Goal: Ask a question

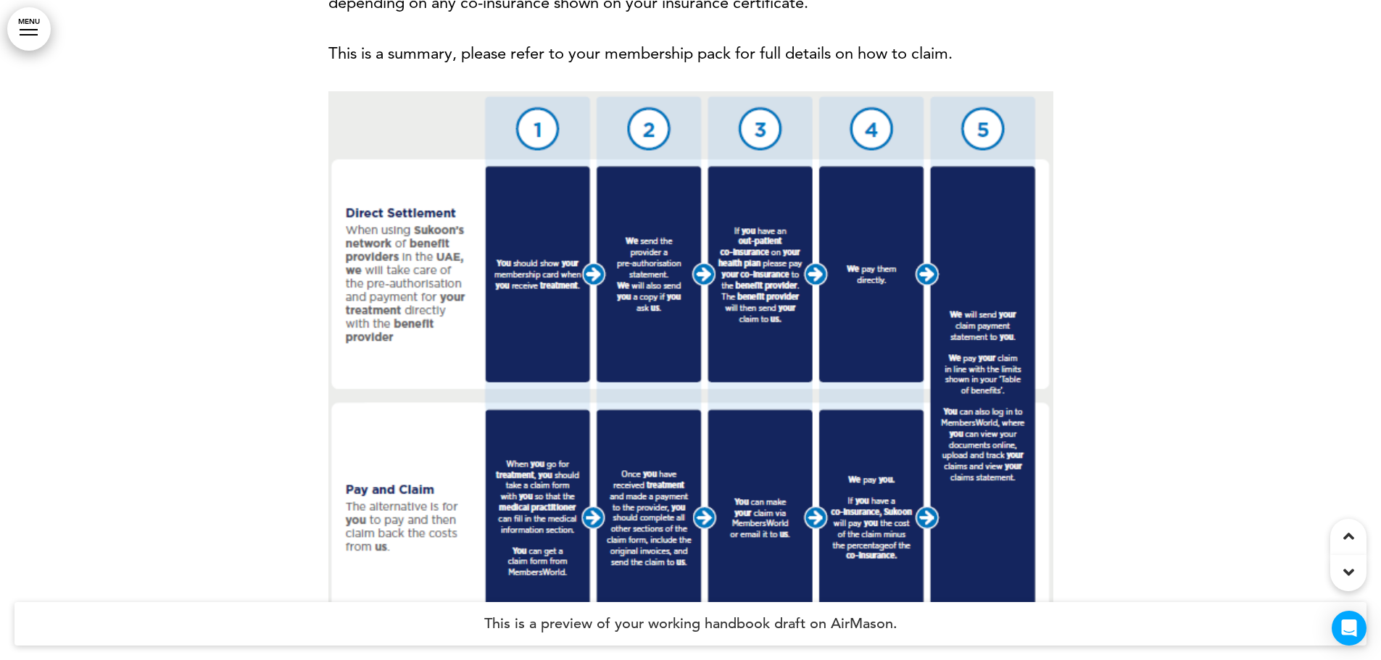
scroll to position [10222, 0]
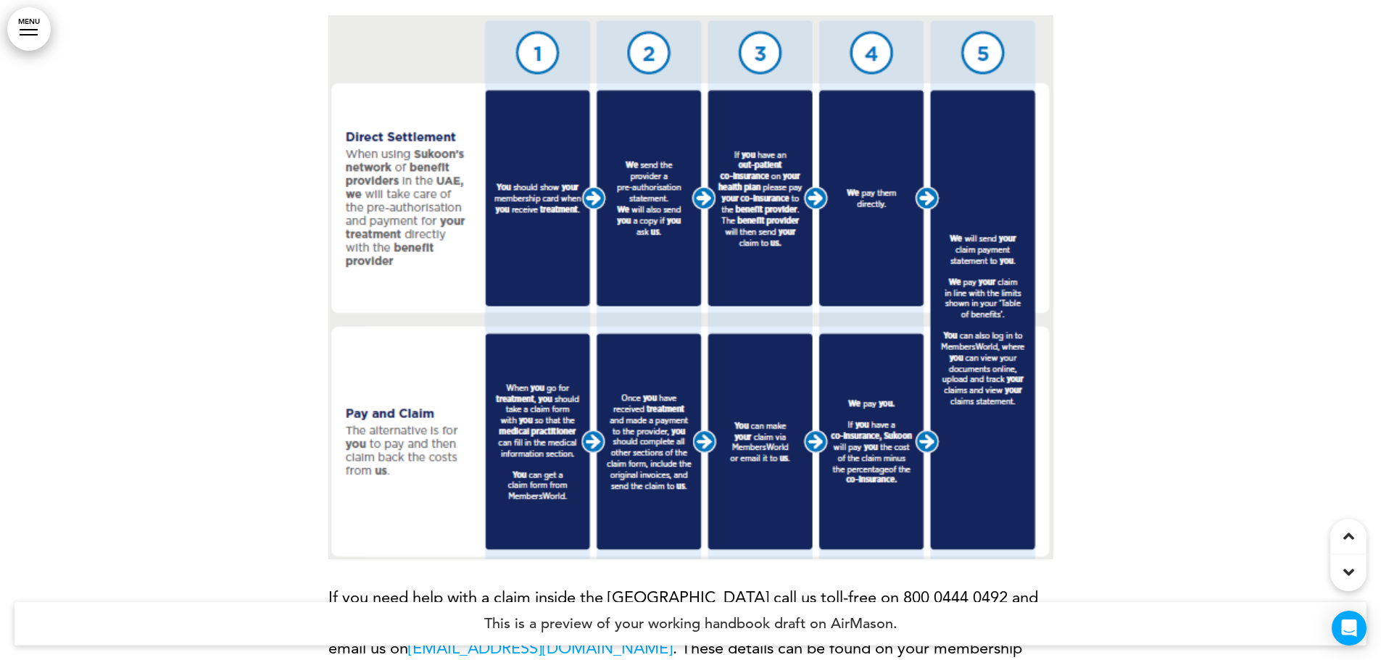
click at [623, 275] on img at bounding box center [690, 287] width 725 height 544
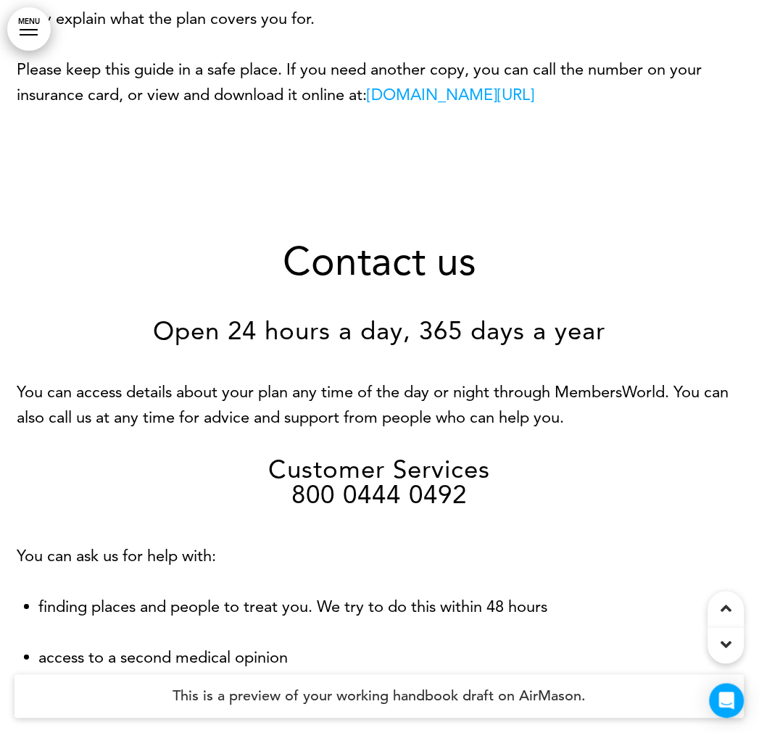
scroll to position [0, 0]
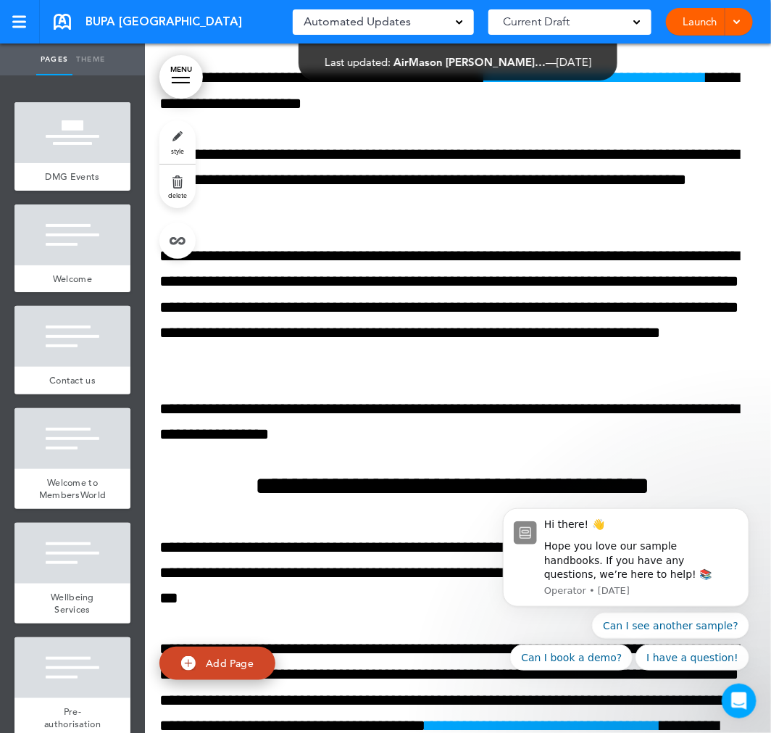
scroll to position [14982, 0]
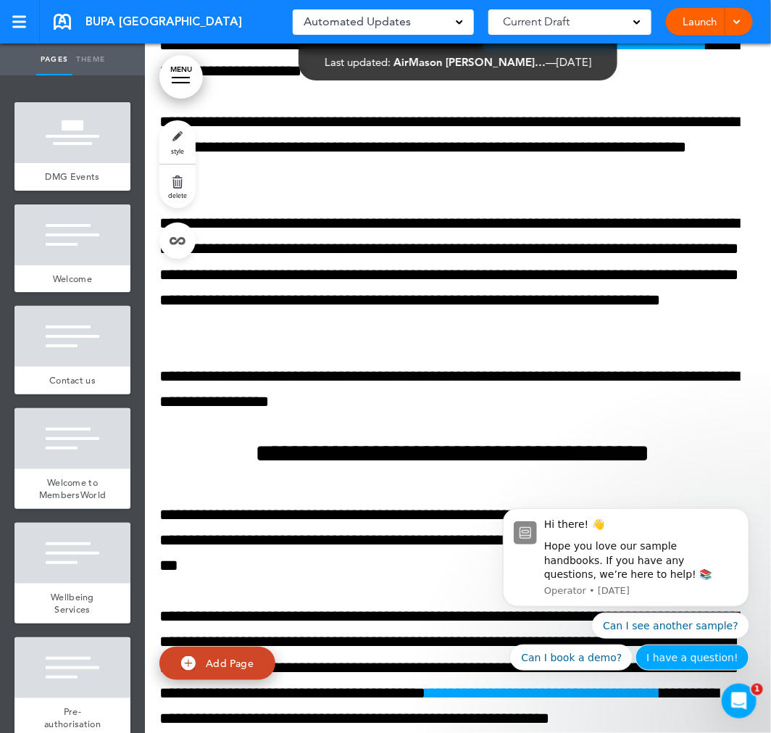
click at [677, 664] on button "I have a question!" at bounding box center [692, 657] width 114 height 26
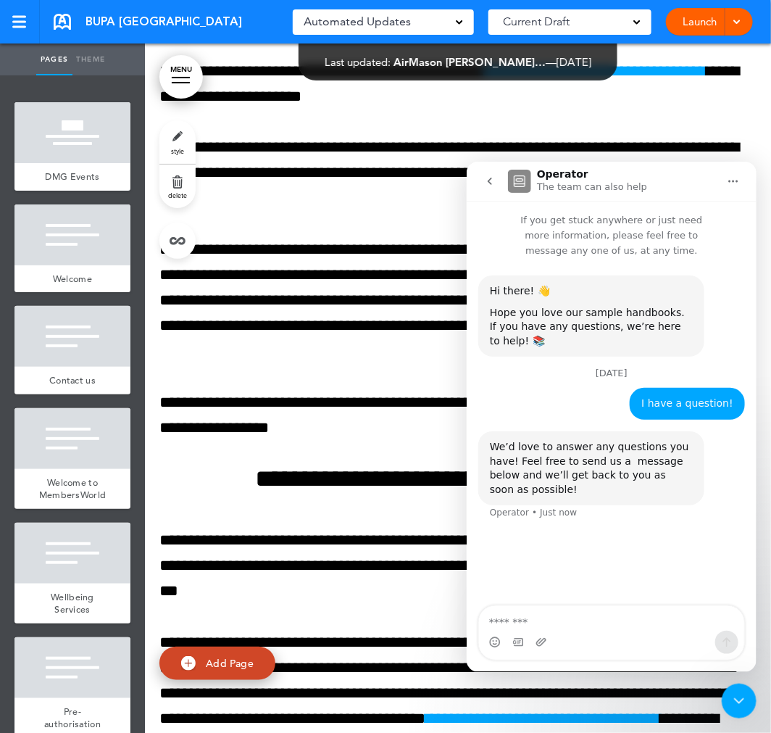
scroll to position [15008, 0]
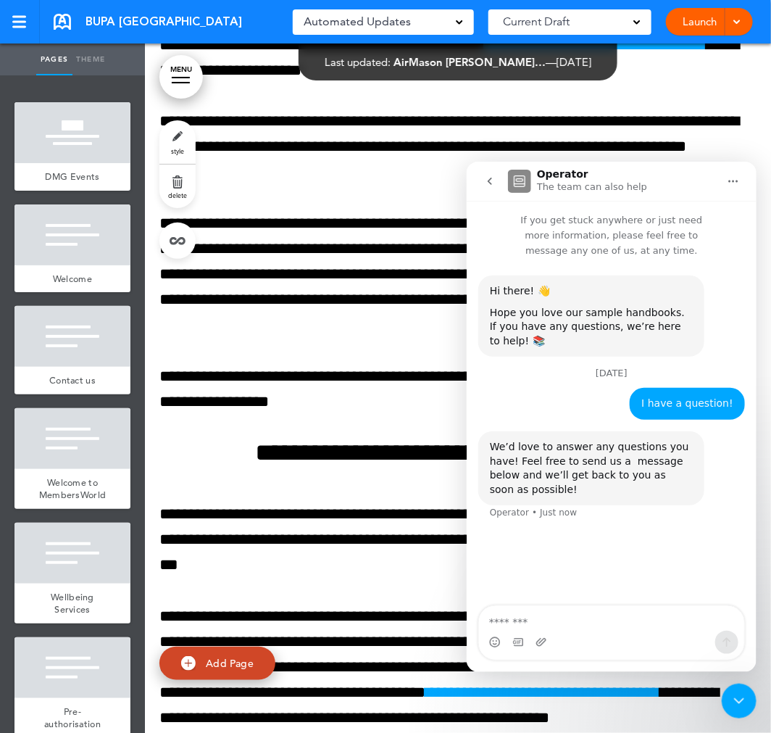
click at [542, 620] on textarea "Message…" at bounding box center [610, 617] width 265 height 25
type textarea "**********"
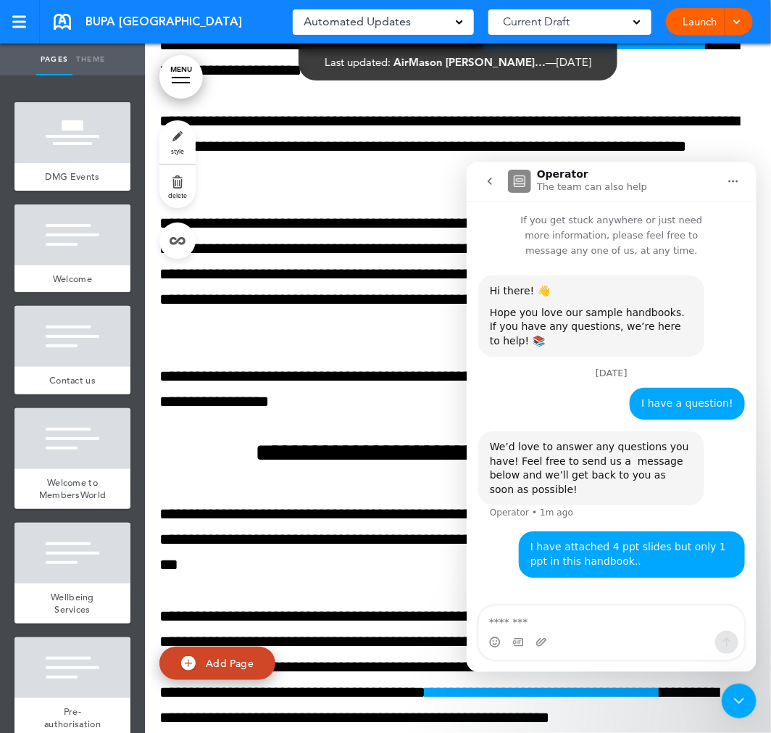
click at [737, 186] on button "Home" at bounding box center [733, 181] width 28 height 28
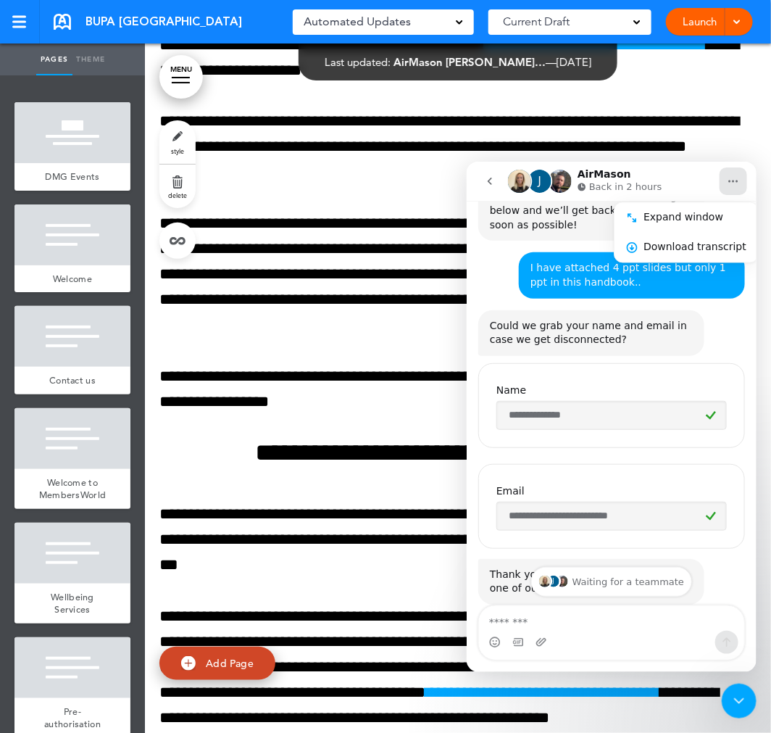
scroll to position [291, 0]
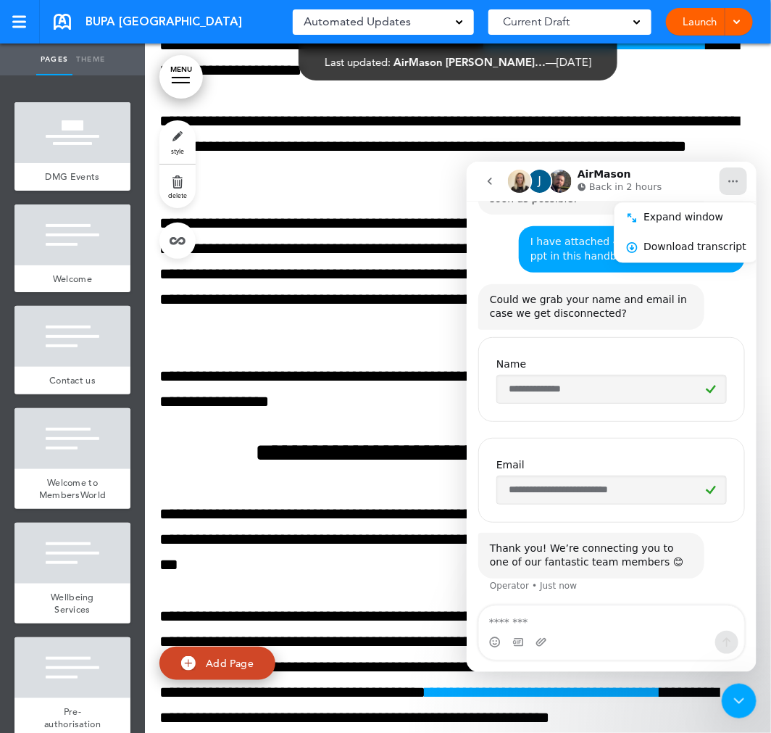
click at [612, 182] on p "Back in 2 hours" at bounding box center [625, 186] width 73 height 14
click at [525, 175] on img "Intercom messenger" at bounding box center [518, 180] width 23 height 23
click at [726, 705] on div "Close Intercom Messenger" at bounding box center [738, 700] width 35 height 35
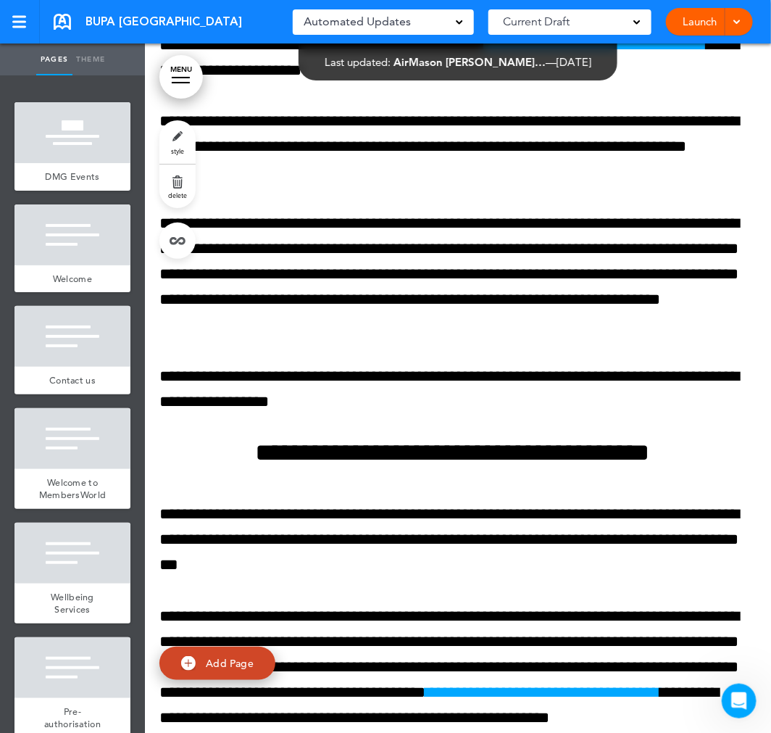
click at [736, 704] on icon "Open Intercom Messenger" at bounding box center [739, 701] width 24 height 24
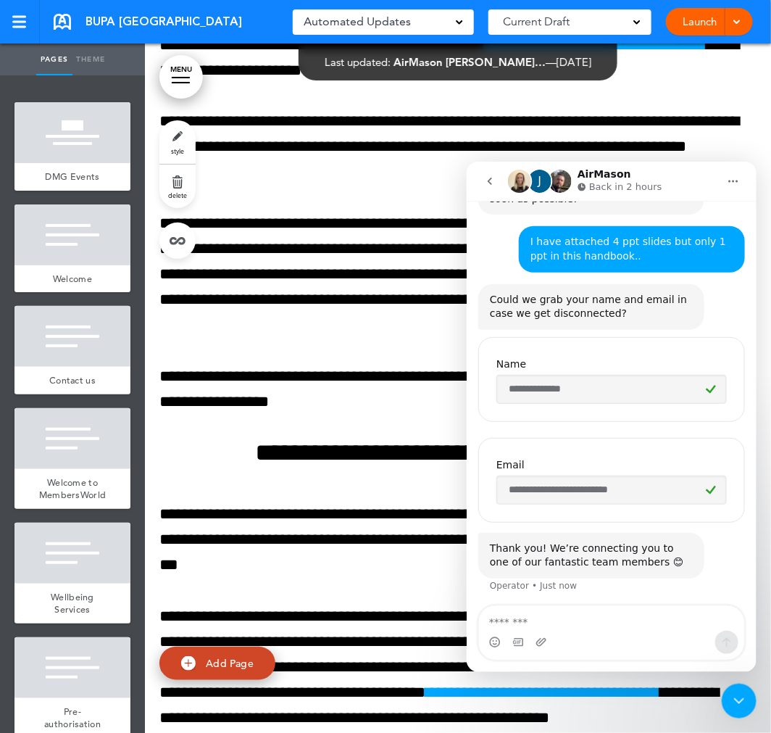
click at [736, 704] on icon "Close Intercom Messenger" at bounding box center [738, 700] width 17 height 17
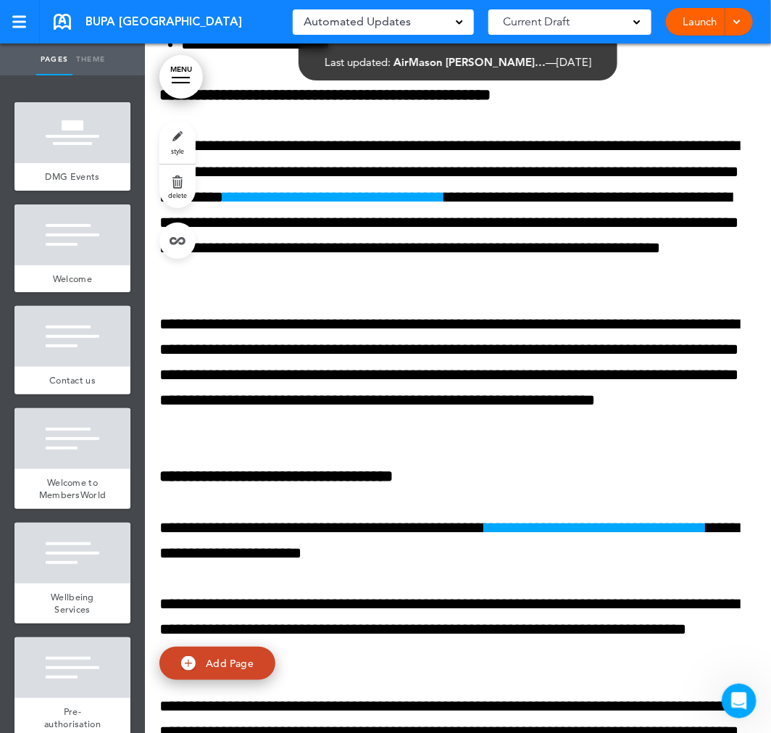
scroll to position [14363, 0]
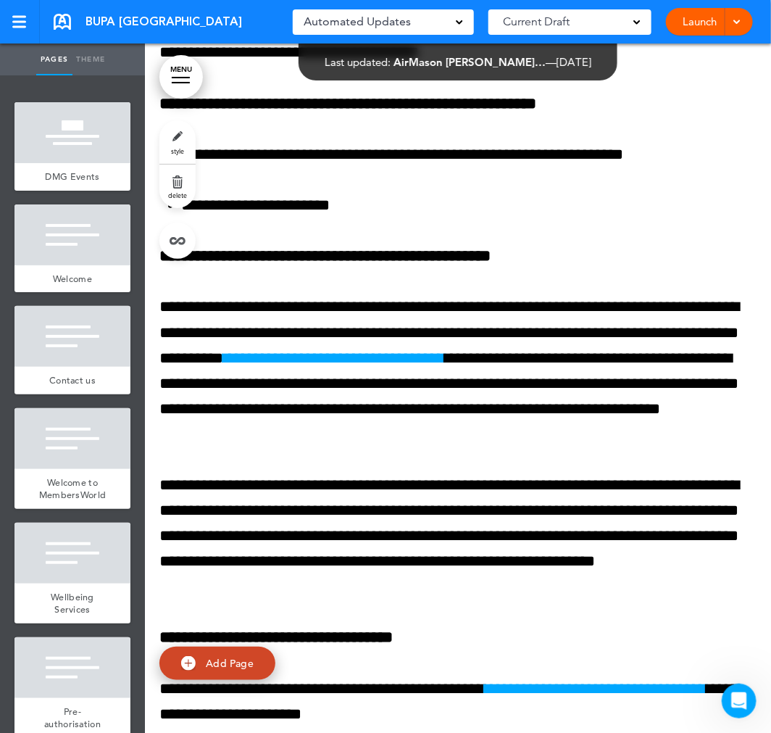
click at [735, 698] on icon "Open Intercom Messenger" at bounding box center [739, 701] width 24 height 24
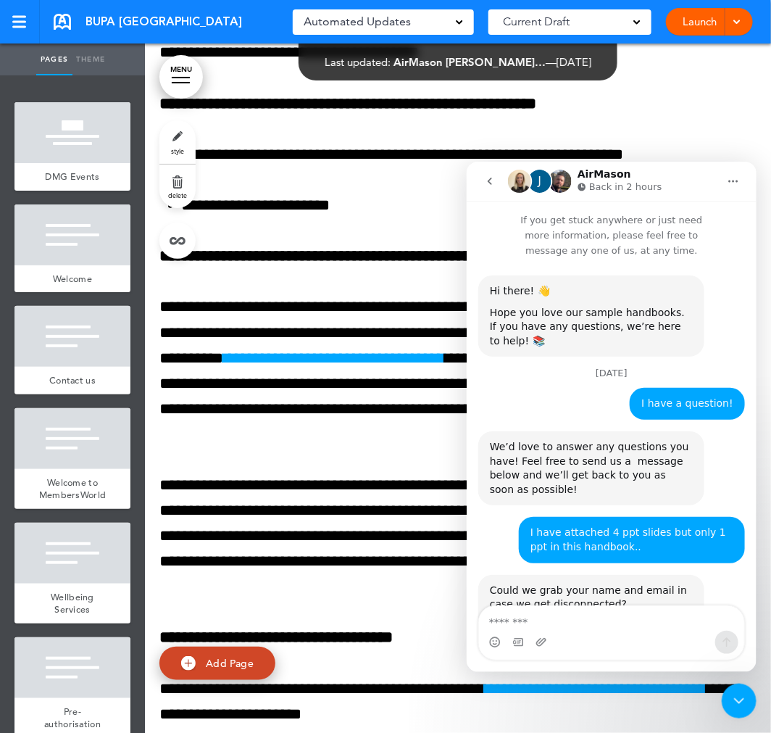
scroll to position [291, 0]
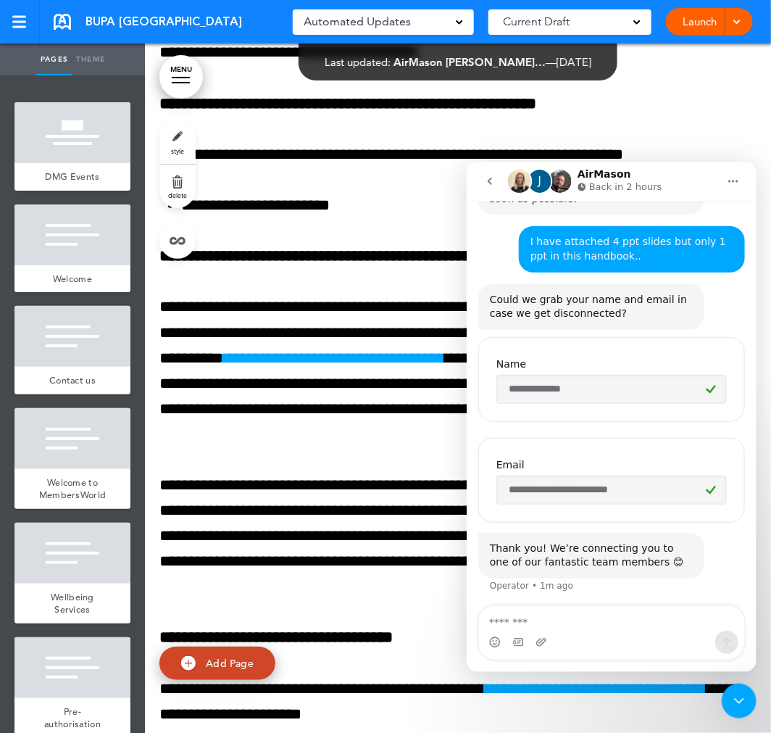
click at [735, 698] on icon "Close Intercom Messenger" at bounding box center [739, 700] width 10 height 6
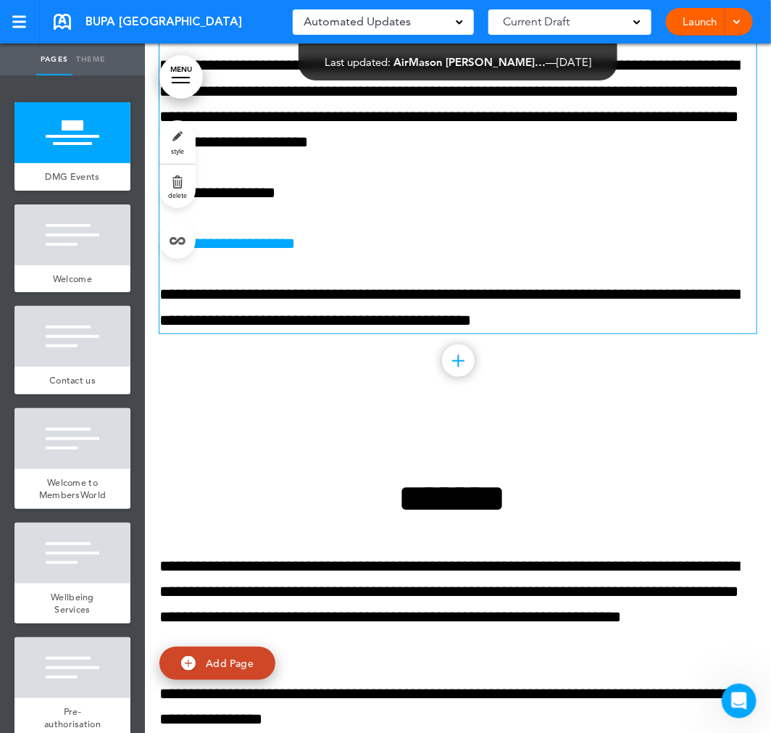
scroll to position [0, 0]
